Goal: Information Seeking & Learning: Learn about a topic

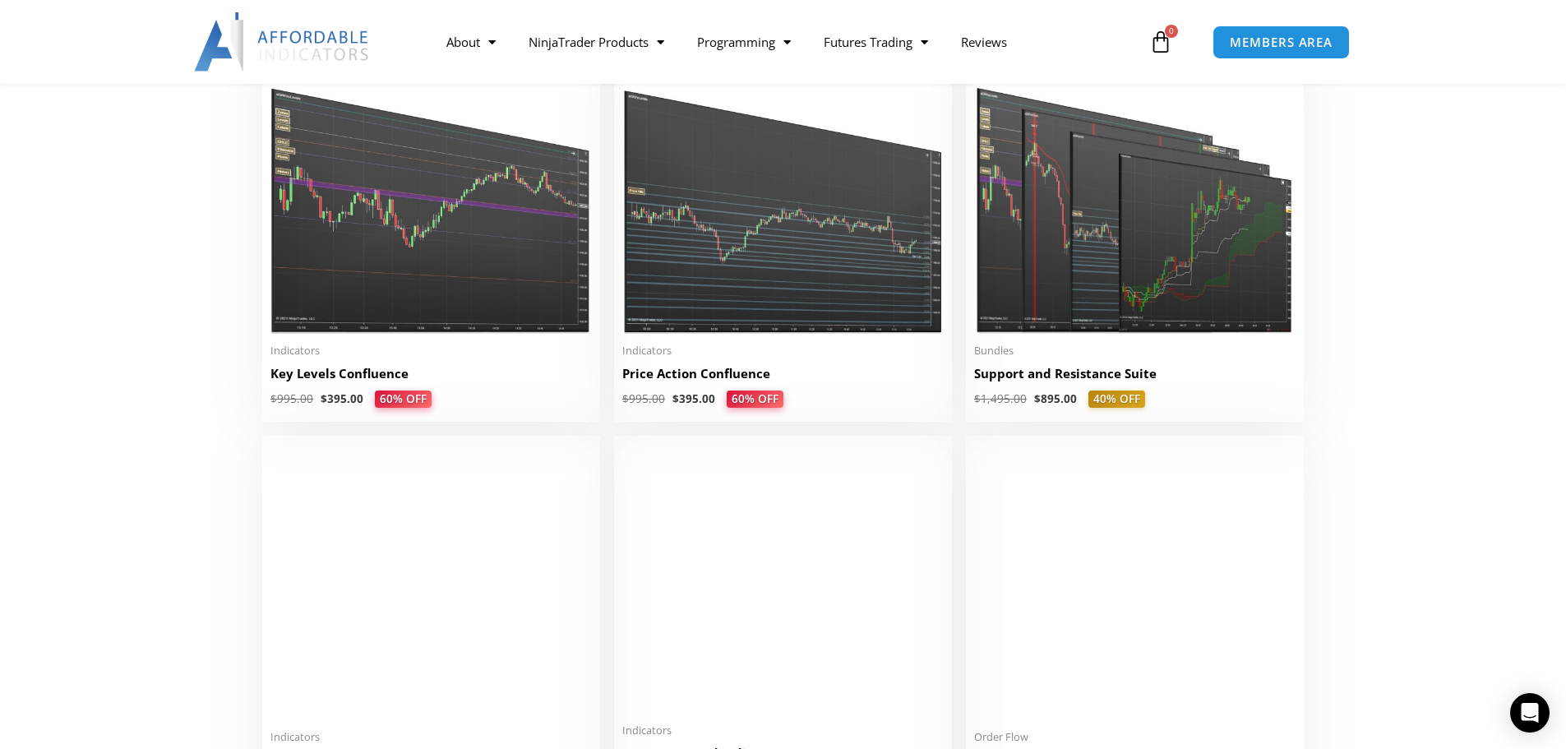
scroll to position [2302, 0]
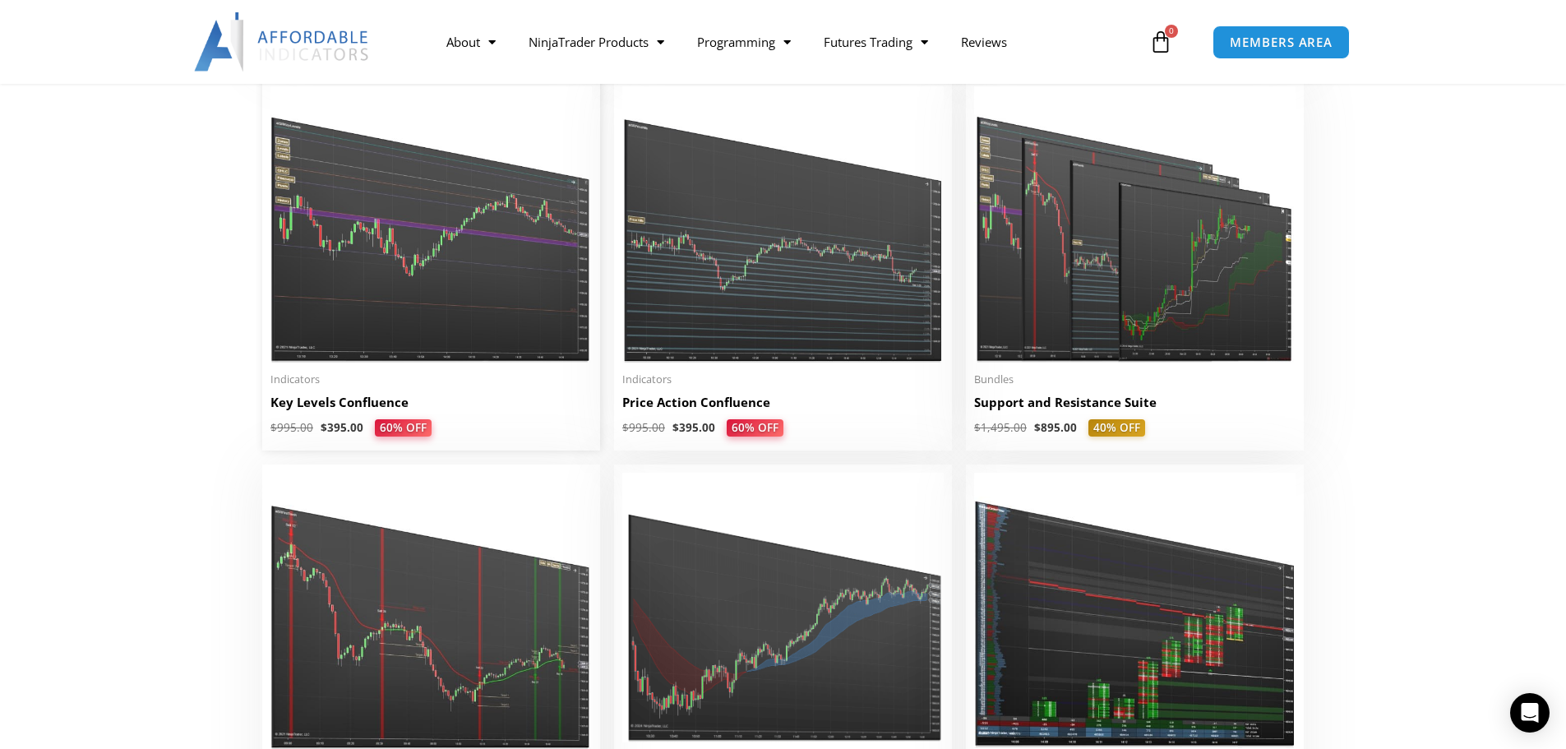
click at [450, 271] on img at bounding box center [431, 224] width 321 height 276
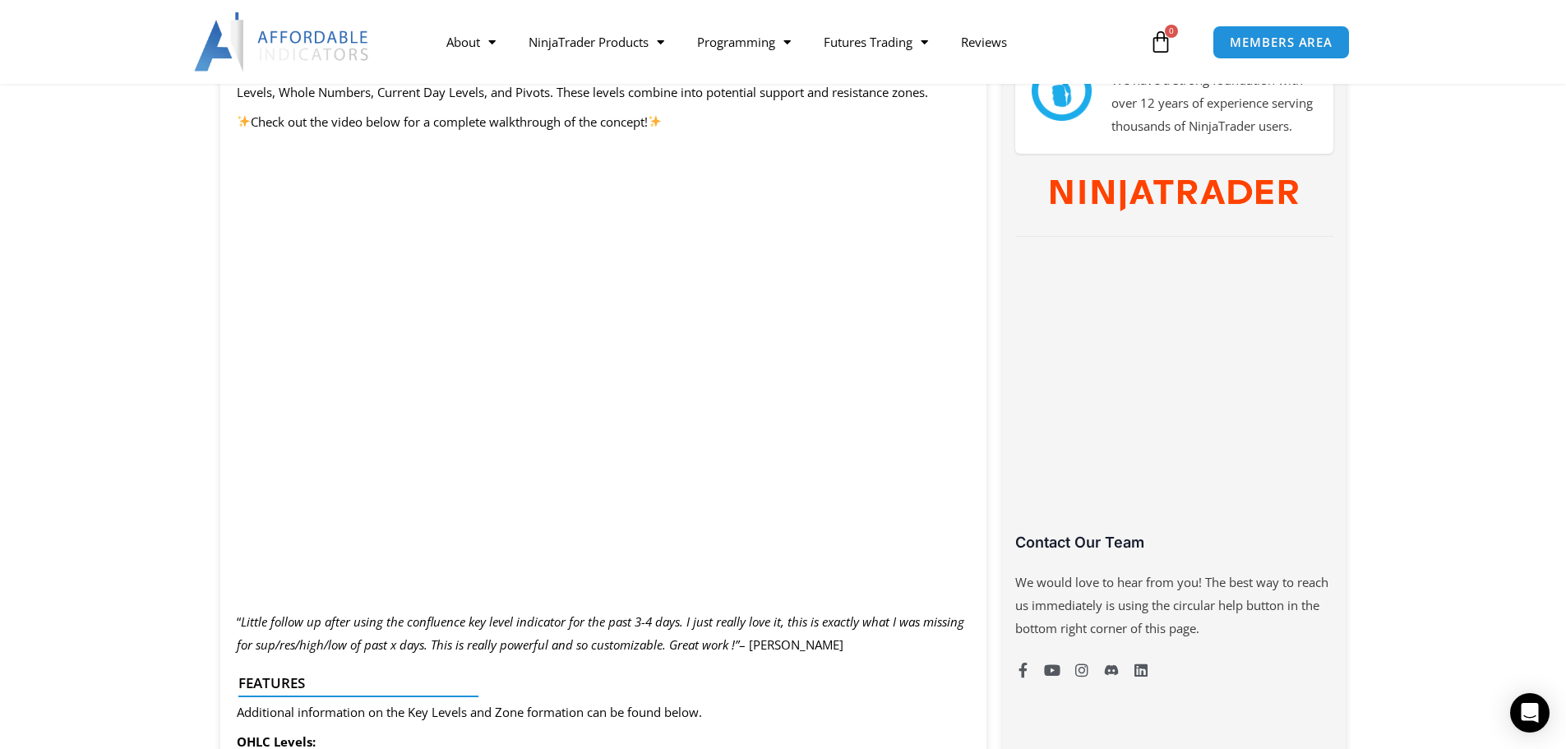
scroll to position [822, 0]
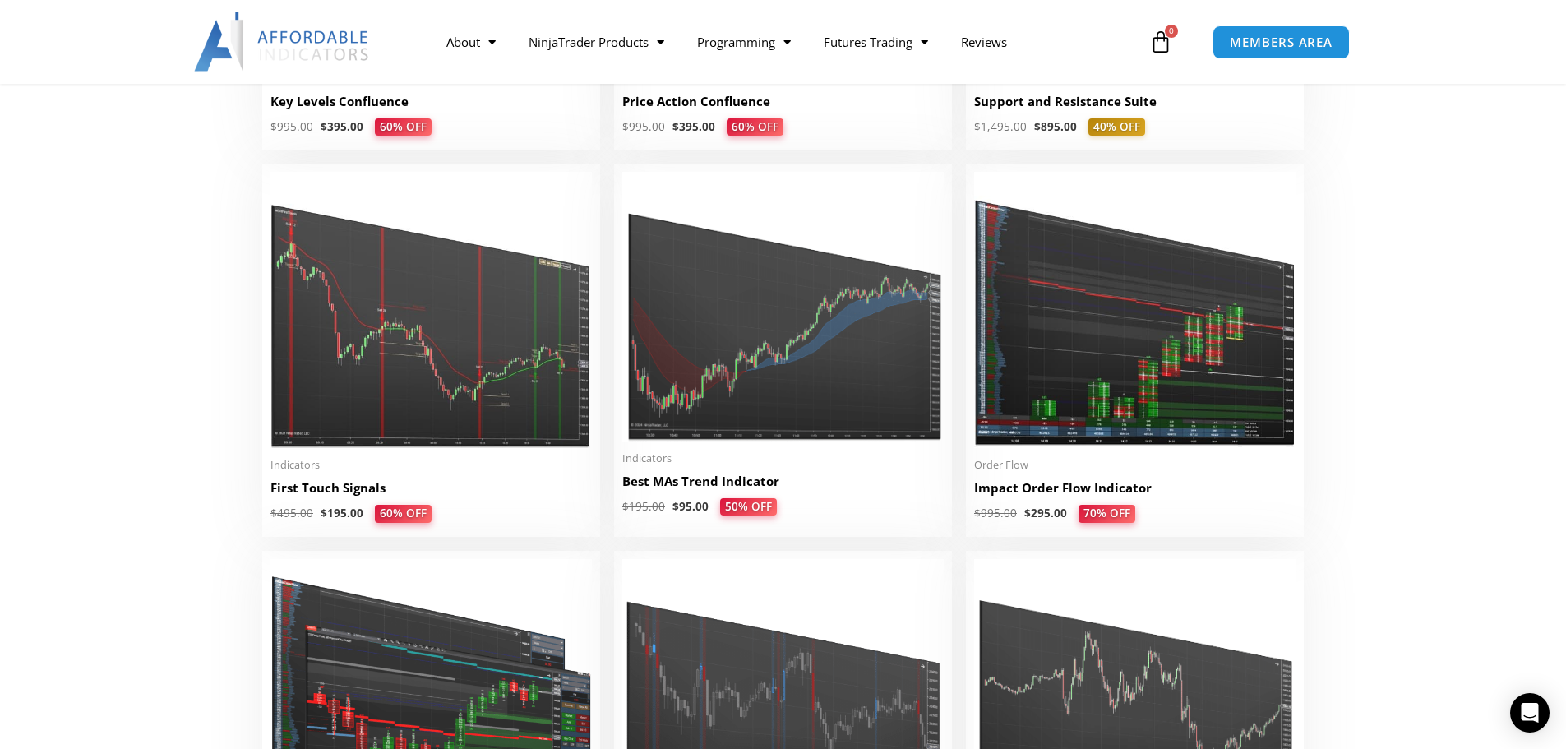
scroll to position [2632, 0]
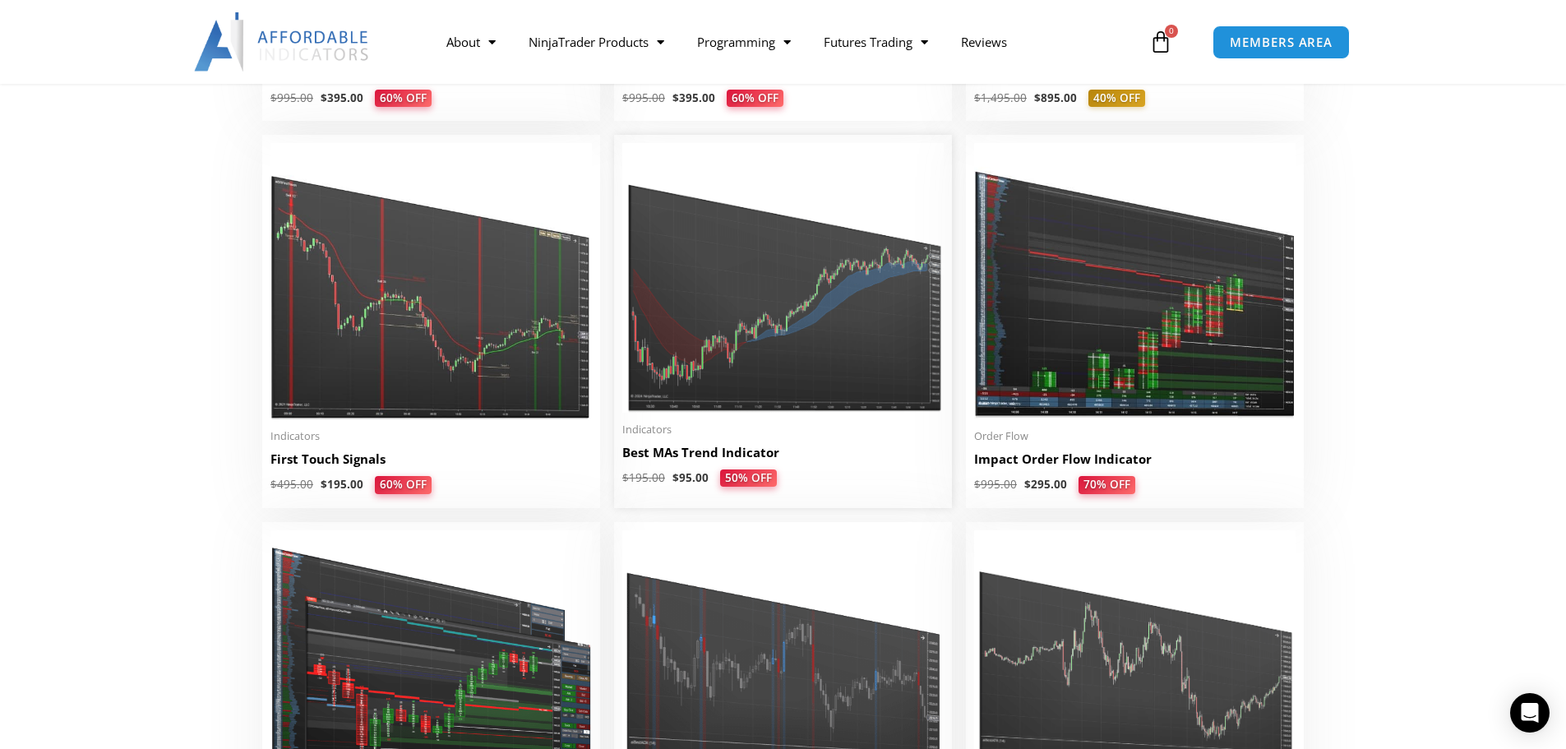
click at [761, 297] on img at bounding box center [782, 278] width 321 height 270
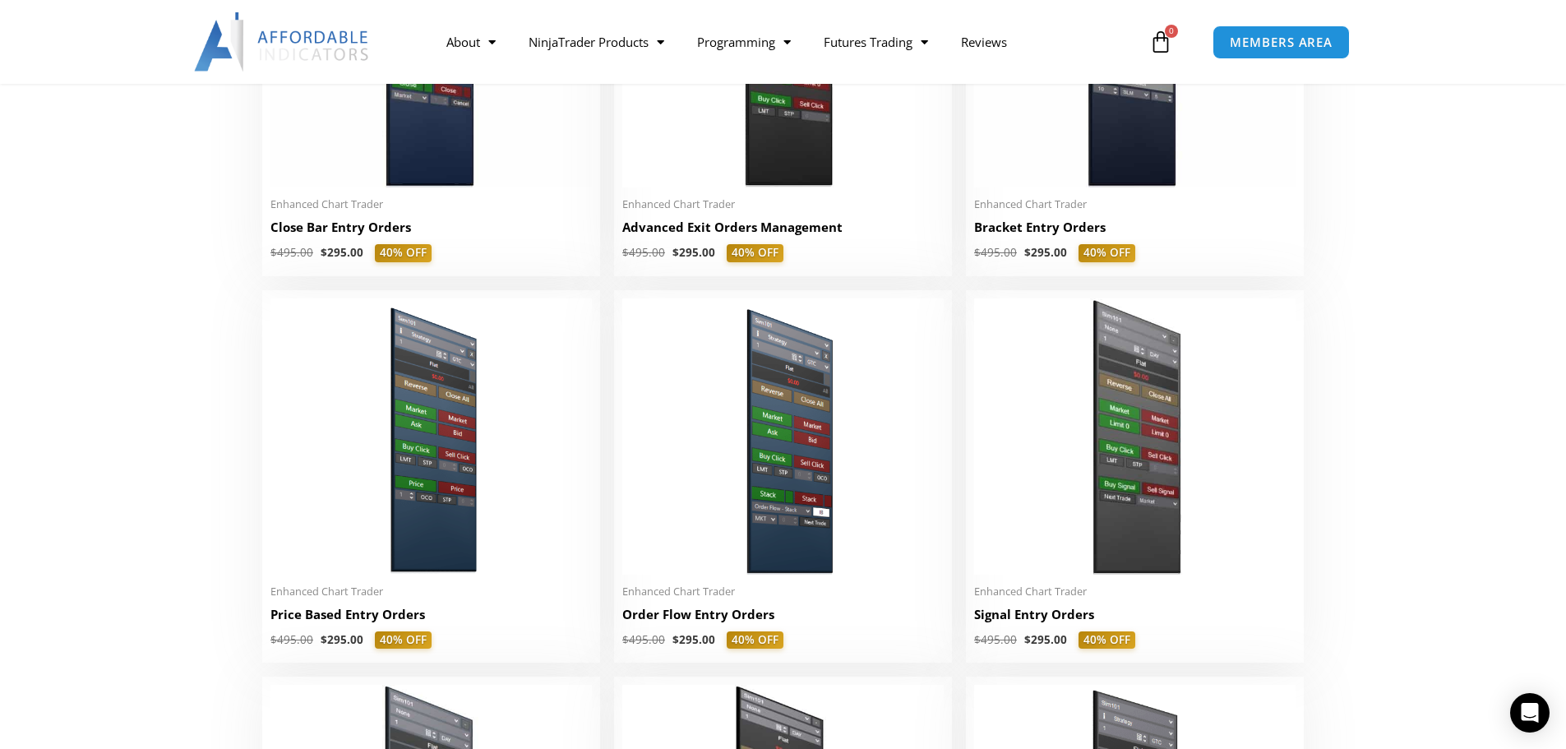
scroll to position [1399, 0]
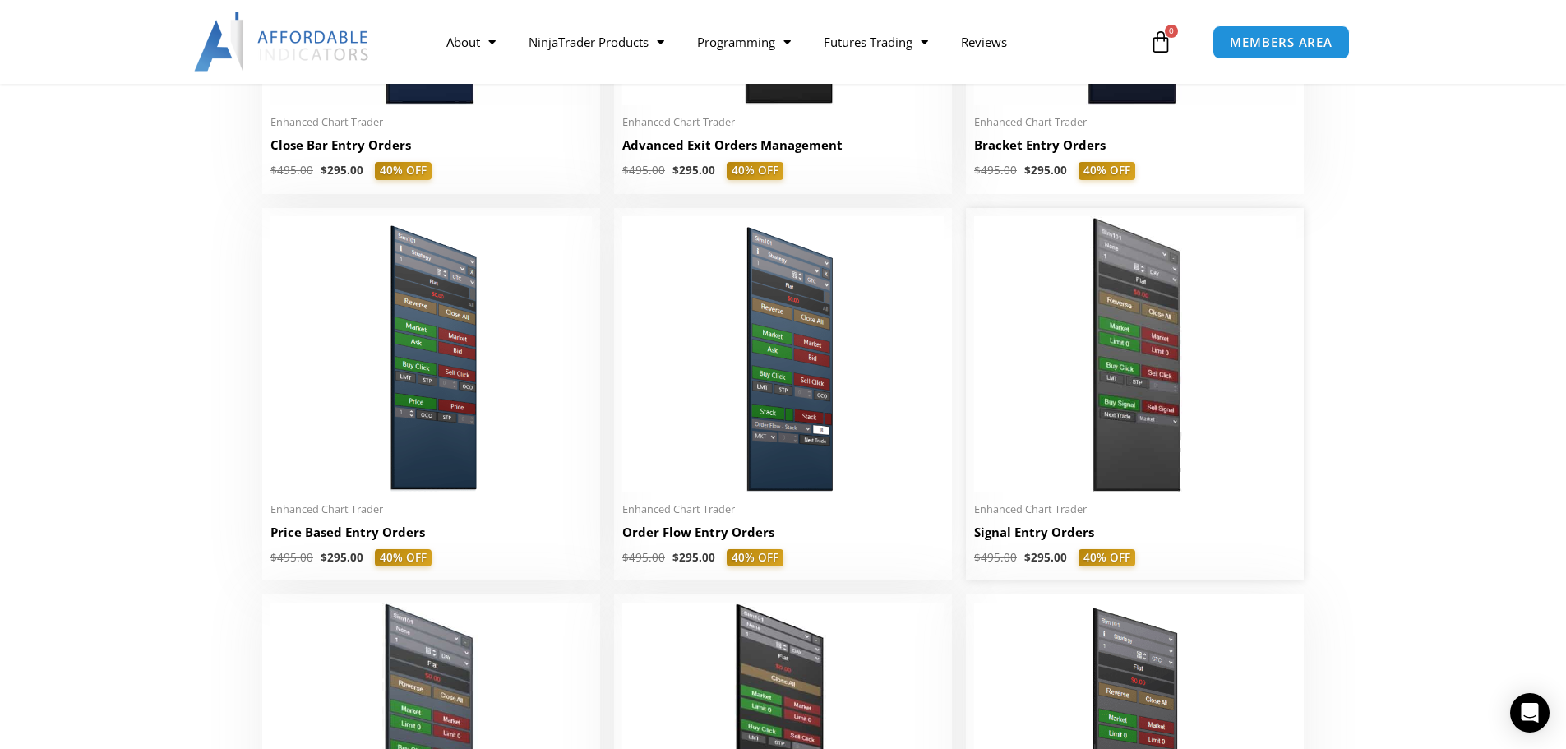
click at [1141, 315] on img at bounding box center [1134, 354] width 321 height 276
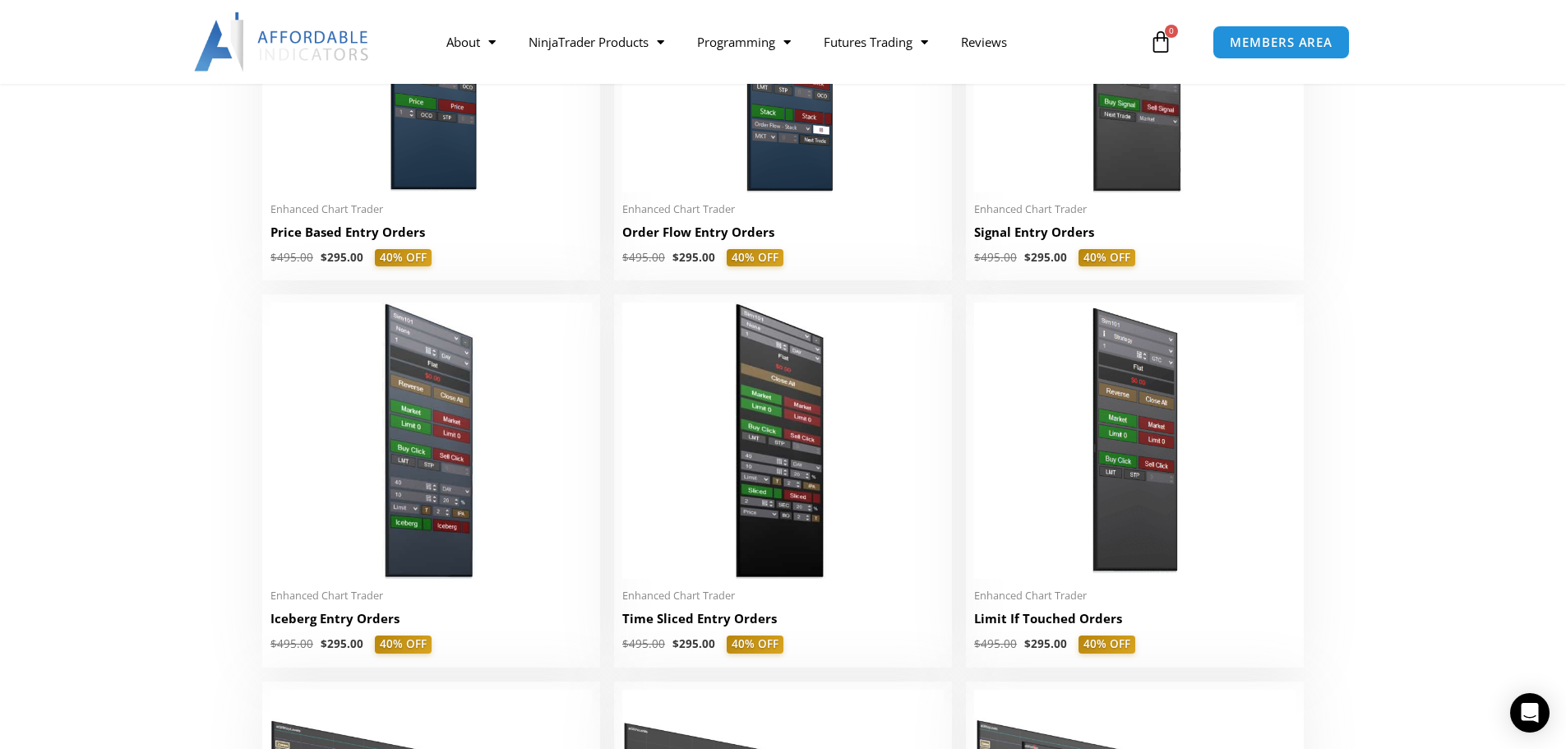
scroll to position [1728, 0]
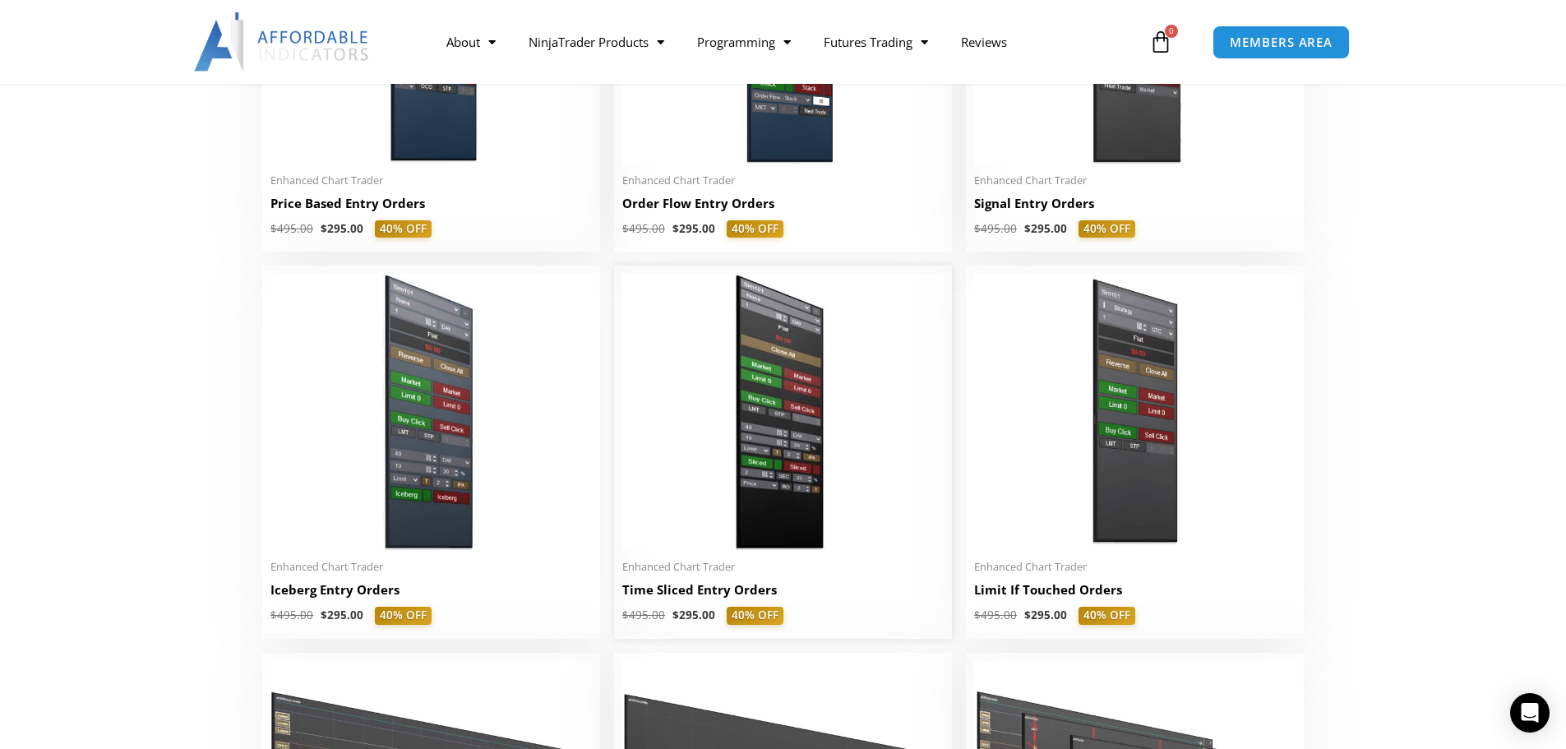
click at [738, 414] on img at bounding box center [782, 412] width 321 height 276
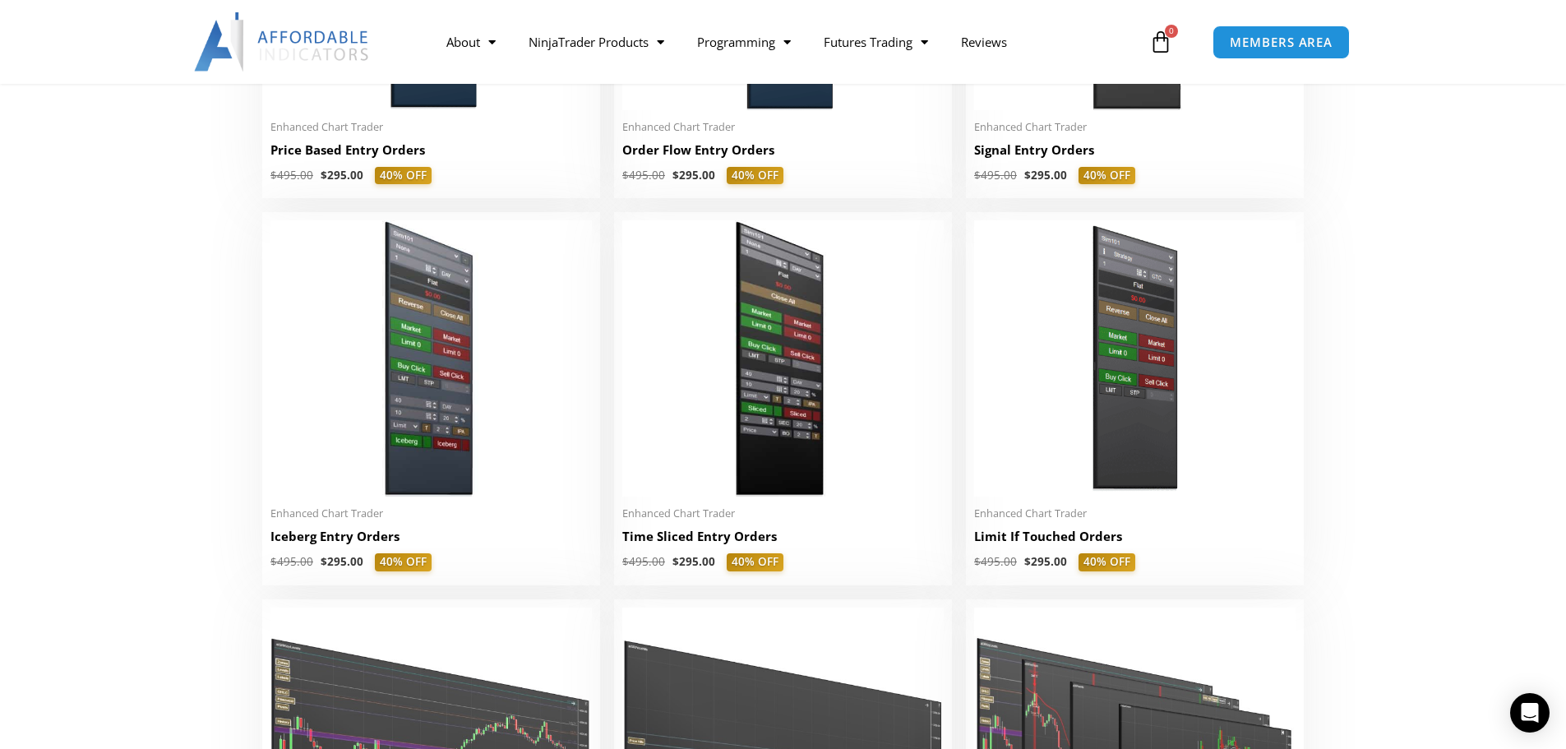
scroll to position [1892, 0]
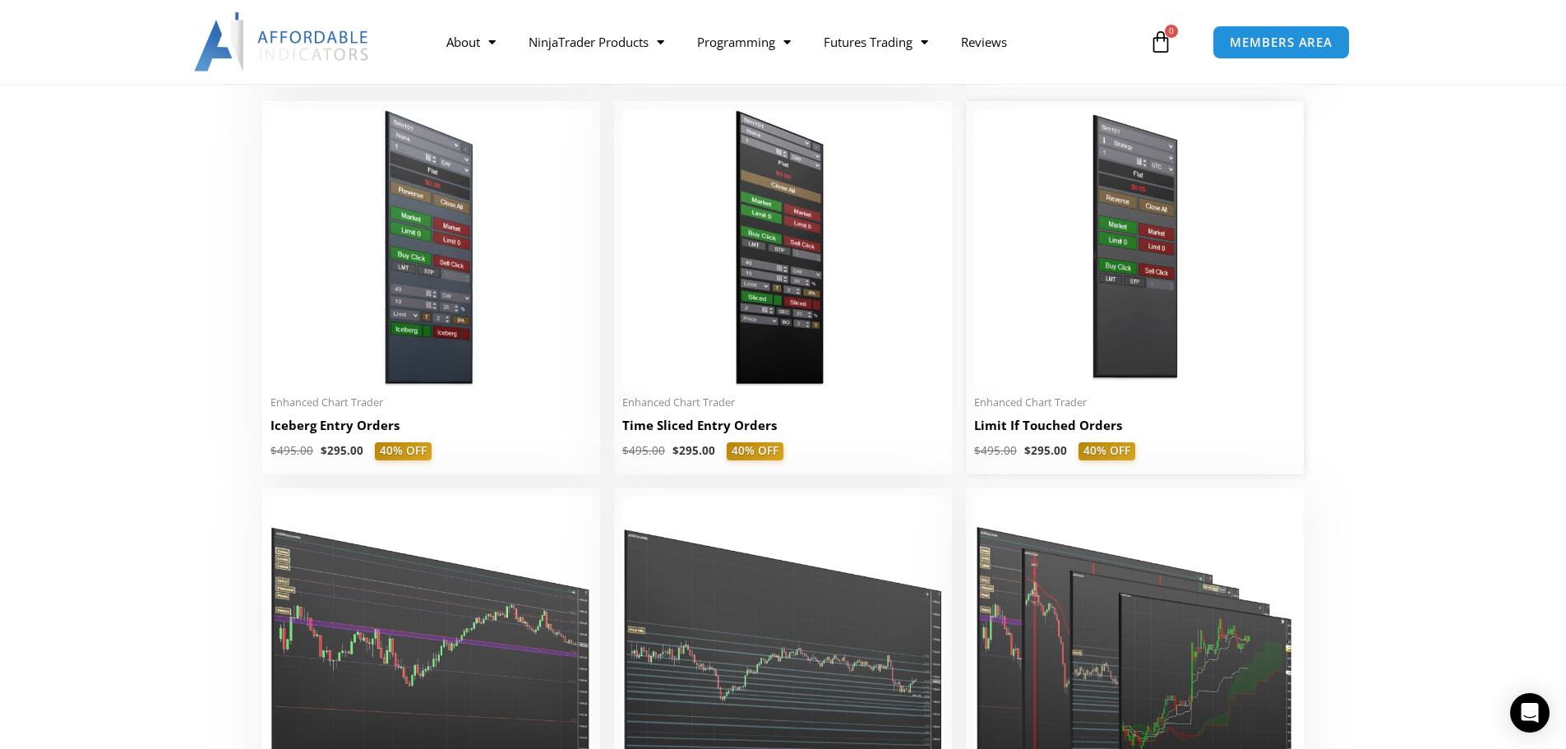
click at [1060, 193] on img at bounding box center [1134, 247] width 321 height 276
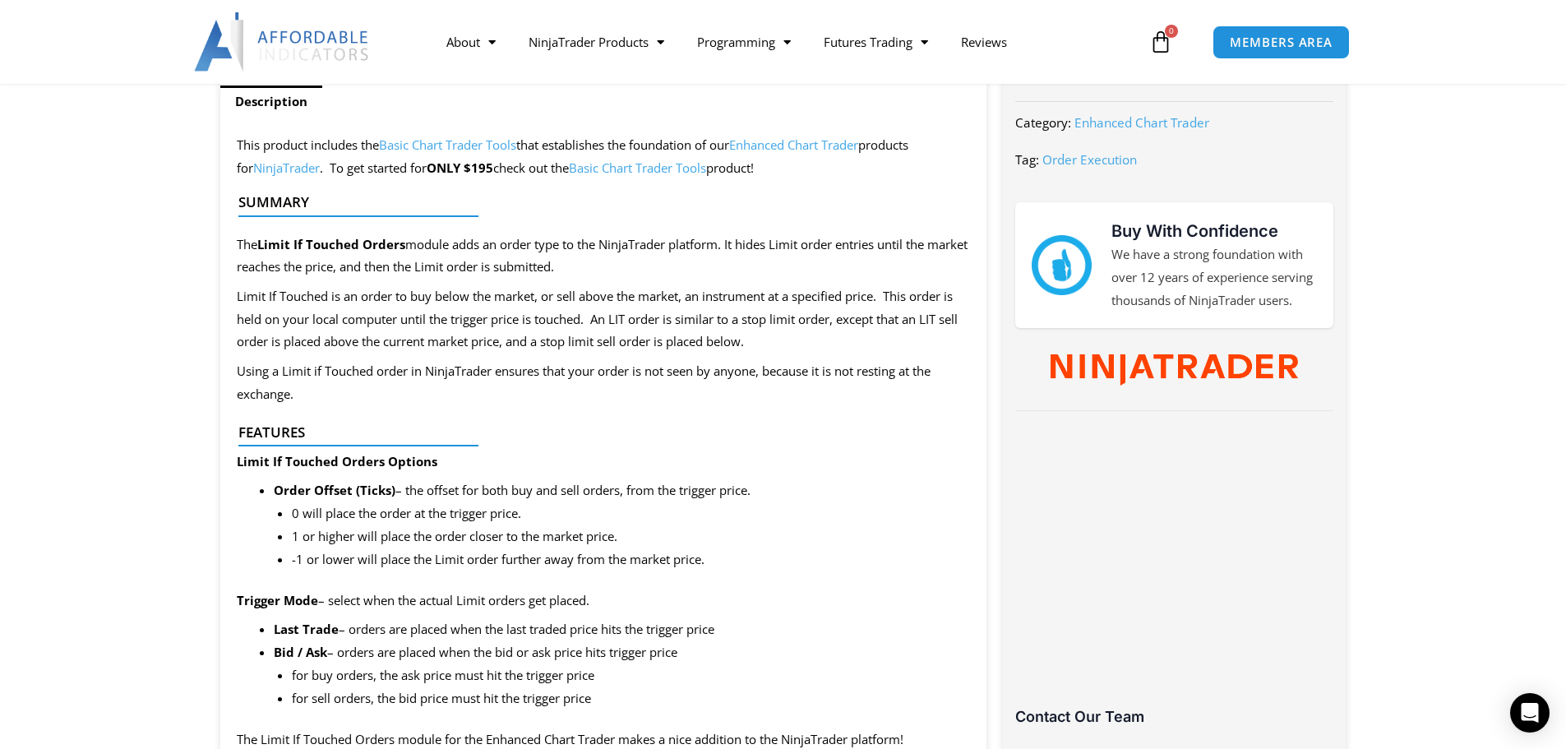
scroll to position [411, 0]
